Goal: Task Accomplishment & Management: Manage account settings

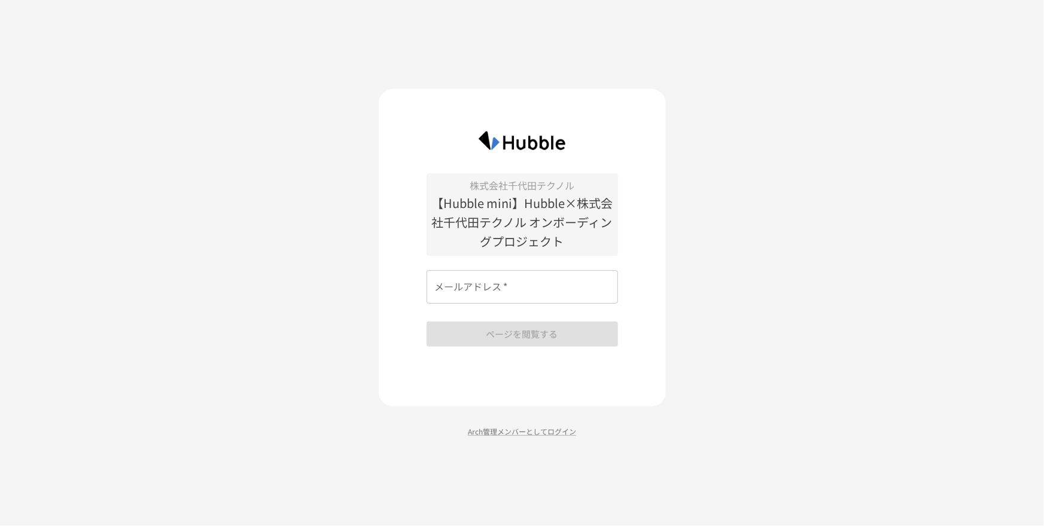
click at [583, 291] on input "メールアドレス   *" at bounding box center [521, 286] width 191 height 33
click at [551, 282] on input "メールアドレス   *" at bounding box center [521, 286] width 191 height 33
paste input "**********"
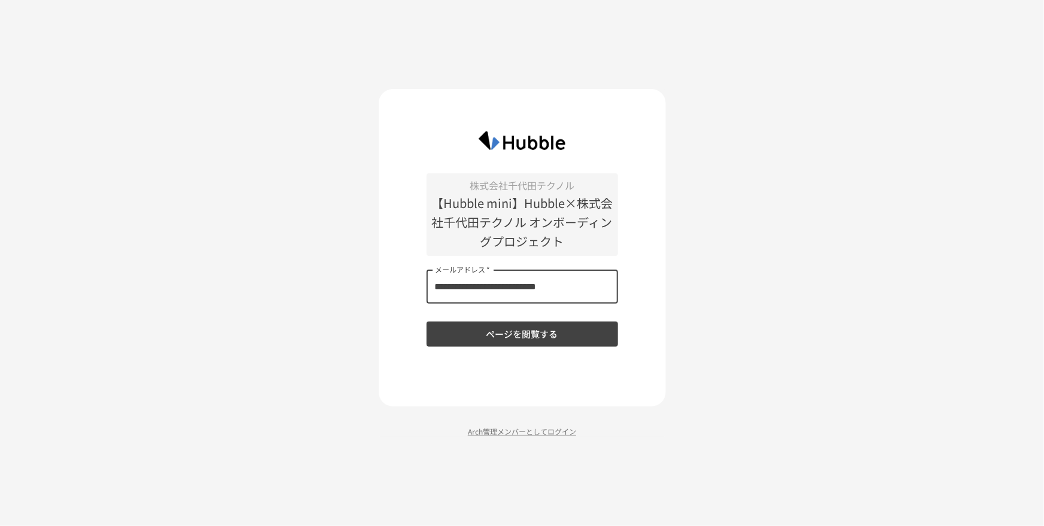
type input "**********"
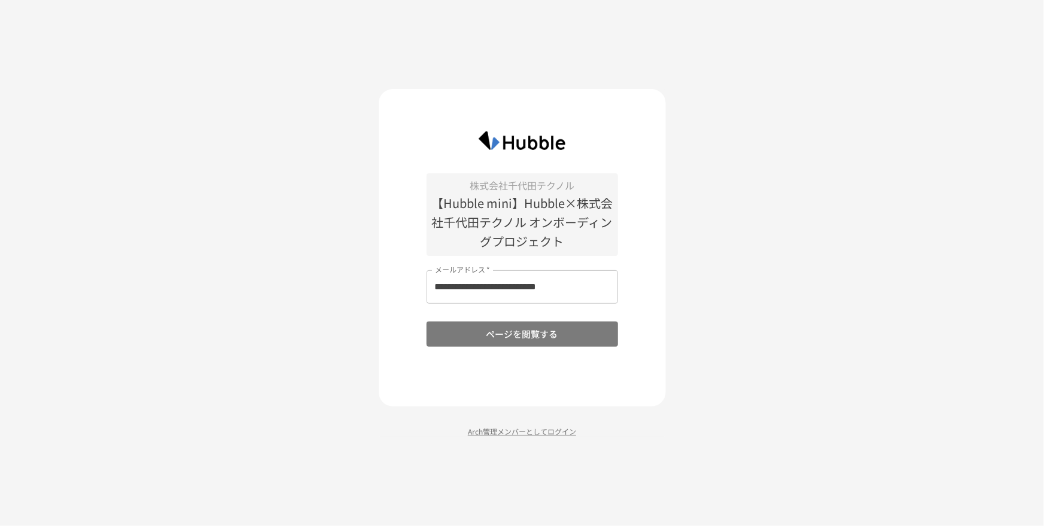
click at [441, 341] on button "ページを閲覧する" at bounding box center [521, 334] width 191 height 25
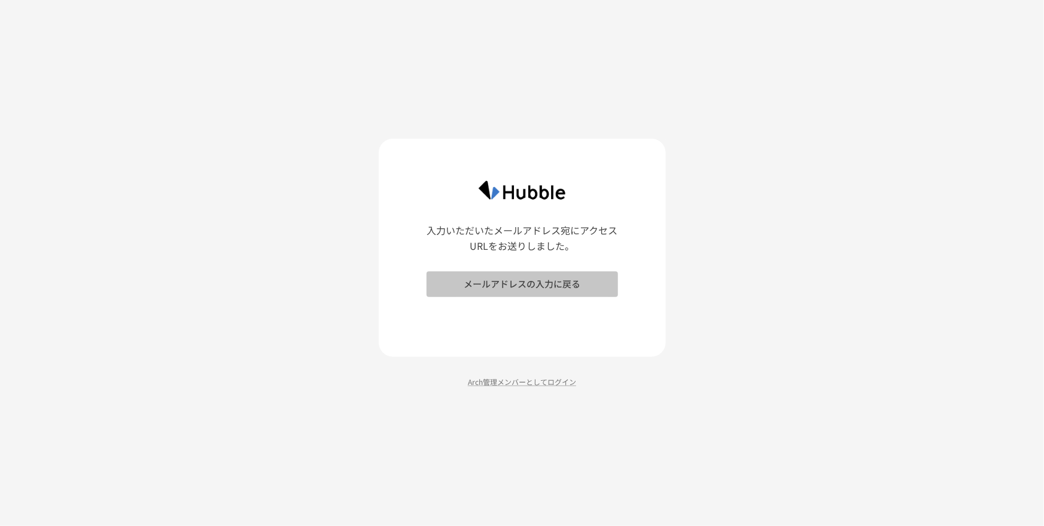
click at [566, 285] on button "メールアドレスの入力に戻る" at bounding box center [521, 284] width 191 height 25
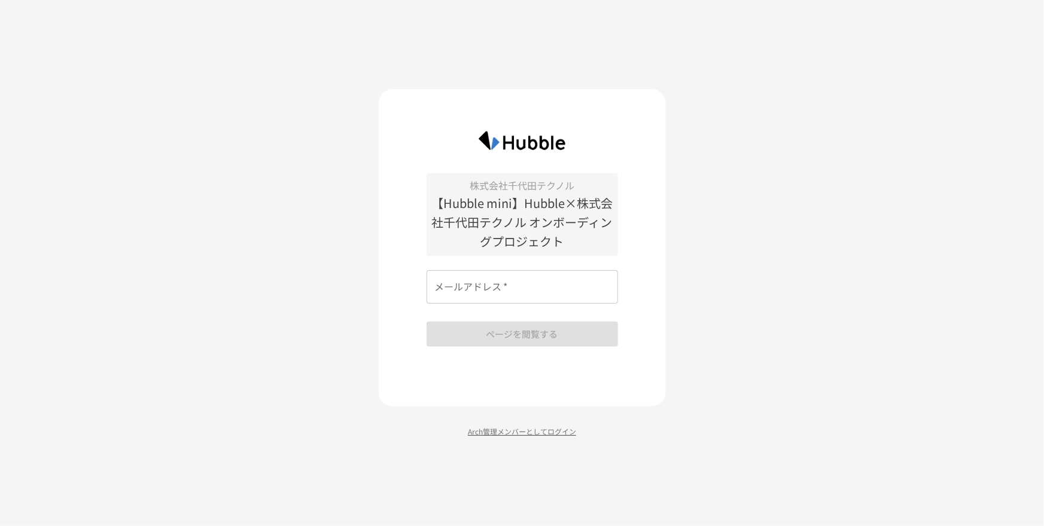
click at [542, 429] on p "Arch管理メンバーとしてログイン" at bounding box center [522, 431] width 287 height 11
click at [498, 288] on input "メールアドレス   *" at bounding box center [521, 286] width 191 height 33
click at [429, 391] on div "株式会社千代田テクノル 【Hubble mini】Hubble×株式会社千代田テクノル オンボーディングプロジェクト メールアドレス   * メールアドレス …" at bounding box center [522, 248] width 287 height 318
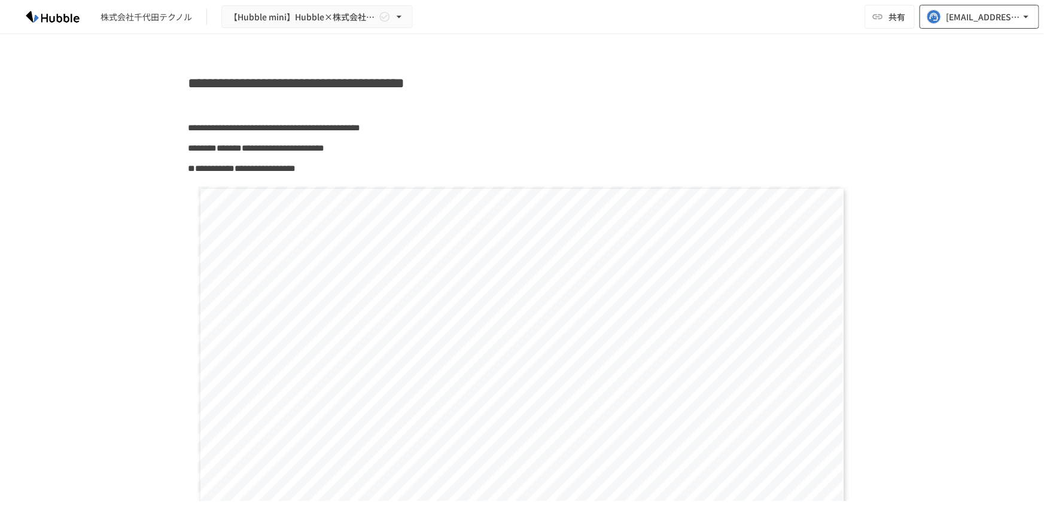
click at [1007, 13] on div "a.hoshino@hubble-inc.jp" at bounding box center [982, 17] width 74 height 15
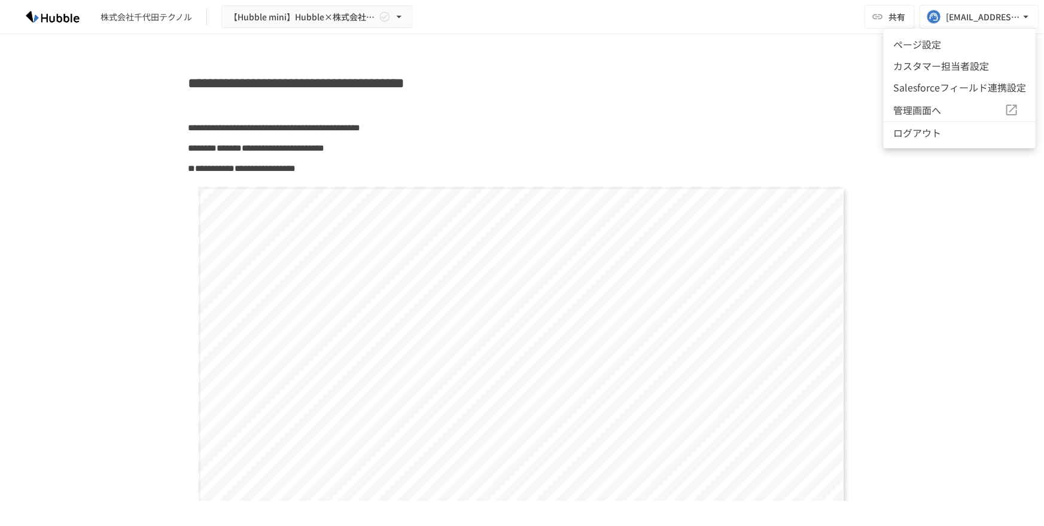
click at [901, 144] on ul "ページ設定 カスタマー担当者設定 Salesforceフィールド連携設定 管理画面へ ログアウト" at bounding box center [959, 89] width 152 height 120
click at [908, 136] on li "ログアウト" at bounding box center [959, 132] width 152 height 22
